Goal: Find specific page/section: Find specific page/section

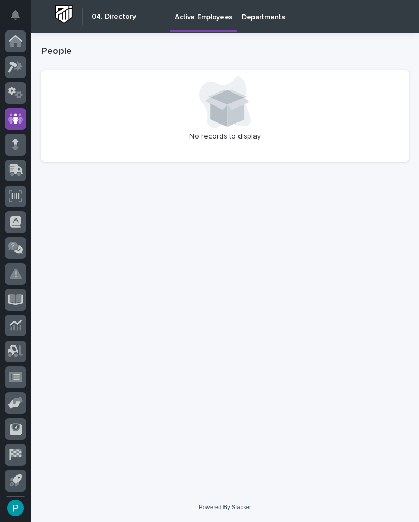
scroll to position [24, 0]
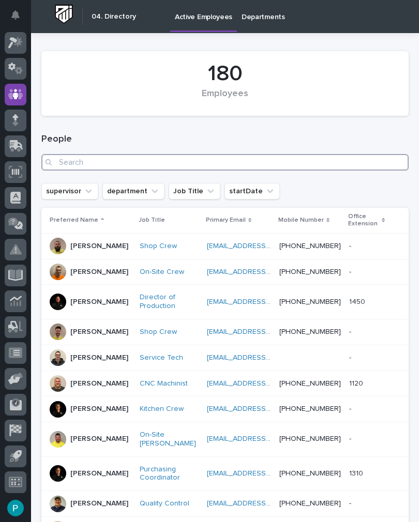
click at [172, 160] on input "Search" at bounding box center [224, 162] width 367 height 17
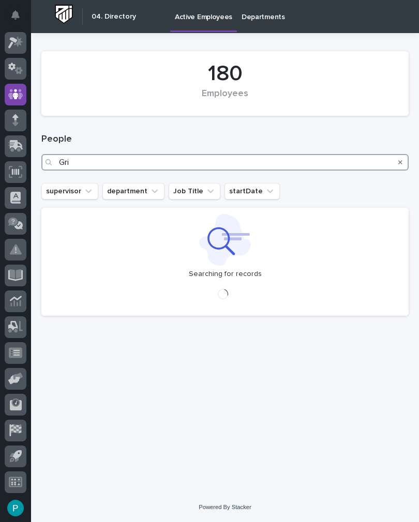
type input "Grif"
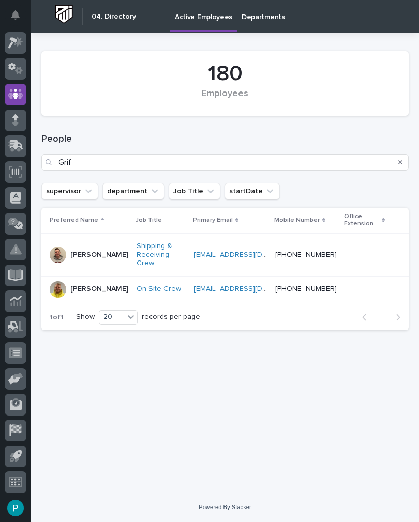
click at [81, 251] on p "[PERSON_NAME]" at bounding box center [99, 255] width 58 height 9
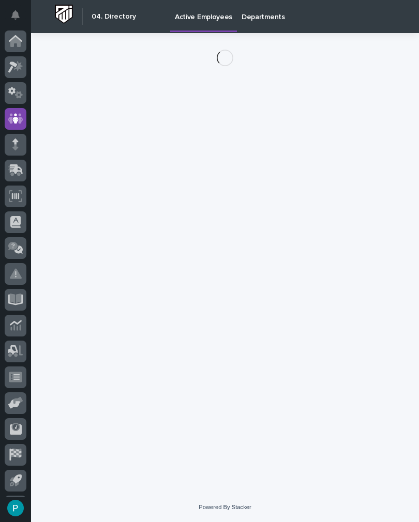
scroll to position [24, 0]
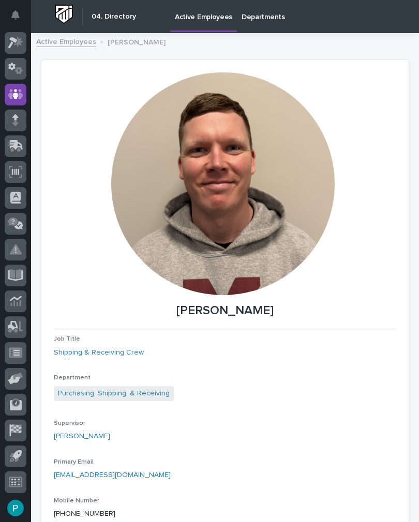
click at [25, 146] on div at bounding box center [16, 146] width 22 height 22
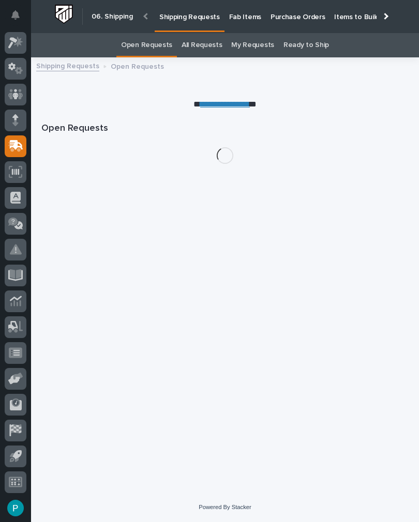
scroll to position [16, 0]
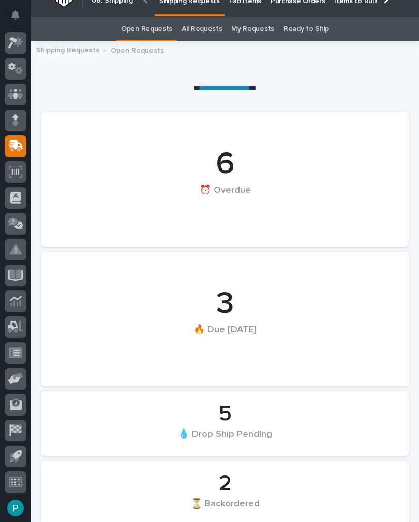
click at [245, 9] on link "Fab Items" at bounding box center [244, 0] width 41 height 32
